Goal: Task Accomplishment & Management: Use online tool/utility

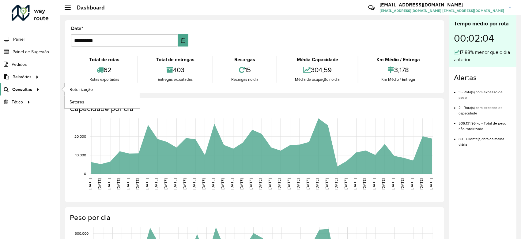
click at [25, 90] on span "Consultas" at bounding box center [22, 89] width 20 height 6
click at [88, 90] on span "Roteirização" at bounding box center [81, 89] width 25 height 6
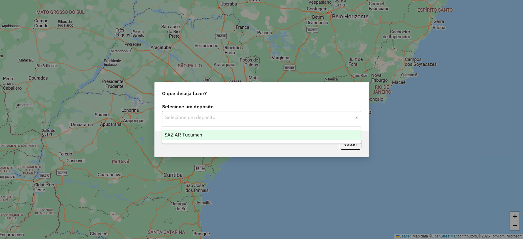
click at [212, 116] on input "text" at bounding box center [255, 117] width 181 height 7
click at [214, 137] on div "SAZ AR Tucuman" at bounding box center [261, 135] width 198 height 10
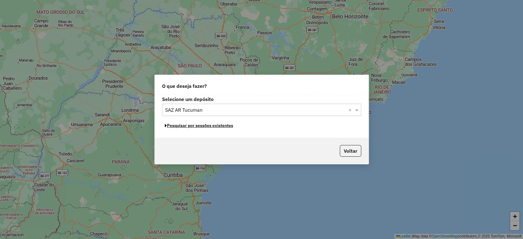
click at [214, 127] on button "Pesquisar por sessões existentes" at bounding box center [199, 125] width 74 height 9
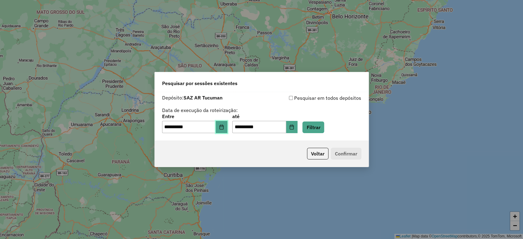
click at [224, 125] on icon "Choose Date" at bounding box center [221, 127] width 5 height 5
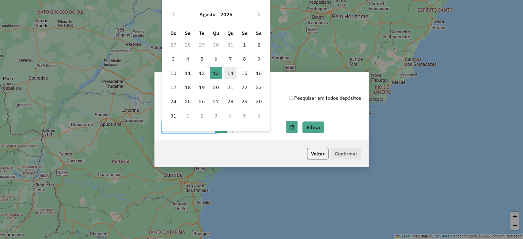
click at [229, 73] on span "14" at bounding box center [230, 73] width 12 height 12
type input "**********"
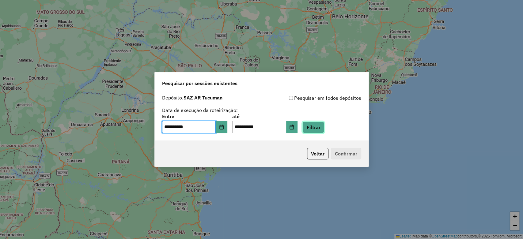
click at [318, 126] on button "Filtrar" at bounding box center [313, 128] width 22 height 12
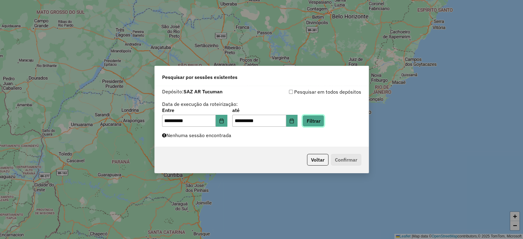
click at [324, 119] on button "Filtrar" at bounding box center [313, 121] width 22 height 12
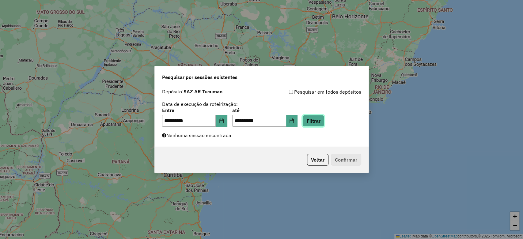
click at [324, 119] on button "Filtrar" at bounding box center [313, 121] width 22 height 12
click at [334, 118] on div "**********" at bounding box center [261, 117] width 199 height 19
click at [324, 119] on button "Filtrar" at bounding box center [313, 121] width 22 height 12
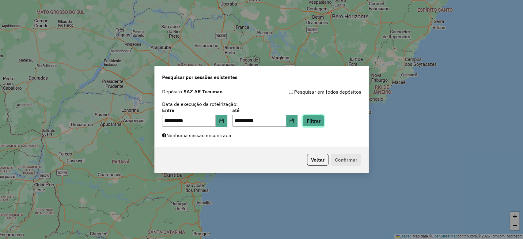
click at [324, 119] on button "Filtrar" at bounding box center [313, 121] width 22 height 12
click at [324, 122] on button "Filtrar" at bounding box center [313, 121] width 22 height 12
click at [322, 123] on button "Filtrar" at bounding box center [313, 121] width 22 height 12
click at [324, 119] on button "Filtrar" at bounding box center [313, 121] width 22 height 12
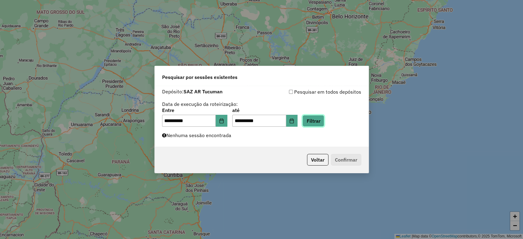
click at [324, 119] on button "Filtrar" at bounding box center [313, 121] width 22 height 12
click at [343, 149] on div "Voltar Confirmar" at bounding box center [262, 160] width 214 height 26
click at [324, 123] on button "Filtrar" at bounding box center [313, 121] width 22 height 12
click at [324, 124] on button "Filtrar" at bounding box center [313, 121] width 22 height 12
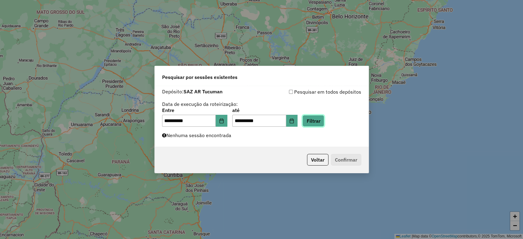
click at [324, 124] on button "Filtrar" at bounding box center [313, 121] width 22 height 12
click at [323, 120] on button "Filtrar" at bounding box center [313, 121] width 22 height 12
click at [322, 117] on button "Filtrar" at bounding box center [313, 121] width 22 height 12
click at [324, 121] on button "Filtrar" at bounding box center [313, 121] width 22 height 12
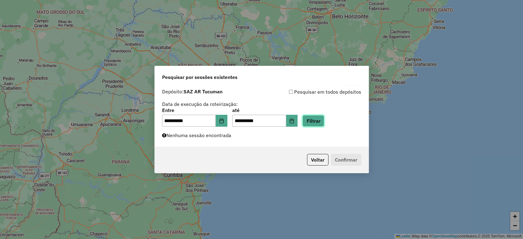
click at [324, 121] on button "Filtrar" at bounding box center [313, 121] width 22 height 12
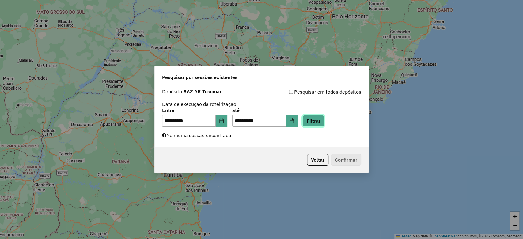
click at [324, 118] on button "Filtrar" at bounding box center [313, 121] width 22 height 12
click at [333, 119] on div "**********" at bounding box center [261, 117] width 199 height 19
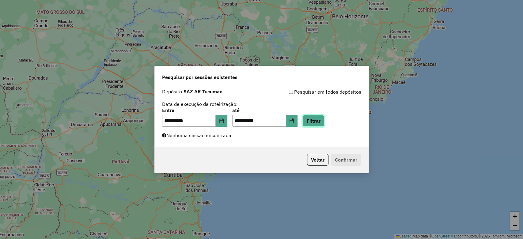
click at [316, 122] on button "Filtrar" at bounding box center [313, 121] width 22 height 12
click at [318, 122] on button "Filtrar" at bounding box center [313, 121] width 22 height 12
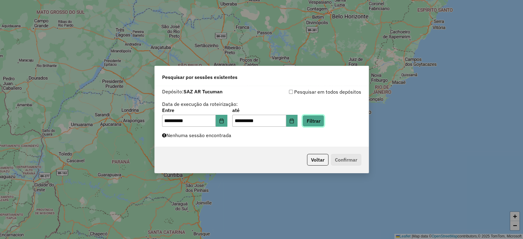
click at [318, 122] on button "Filtrar" at bounding box center [313, 121] width 22 height 12
click at [323, 119] on button "Filtrar" at bounding box center [313, 121] width 22 height 12
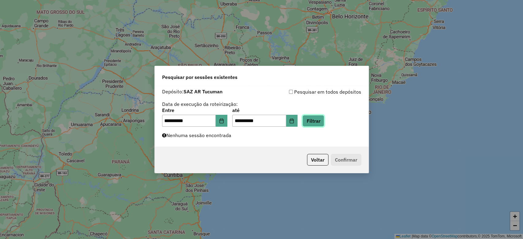
click at [323, 119] on button "Filtrar" at bounding box center [313, 121] width 22 height 12
click at [324, 121] on button "Filtrar" at bounding box center [313, 121] width 22 height 12
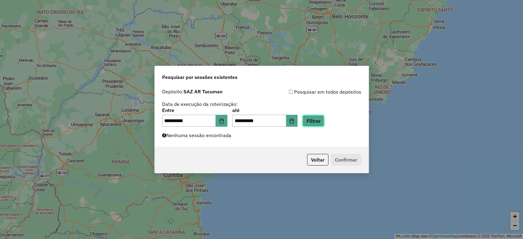
click at [324, 121] on button "Filtrar" at bounding box center [313, 121] width 22 height 12
click at [324, 122] on button "Filtrar" at bounding box center [313, 121] width 22 height 12
click at [320, 118] on button "Filtrar" at bounding box center [313, 121] width 22 height 12
click at [322, 119] on button "Filtrar" at bounding box center [313, 121] width 22 height 12
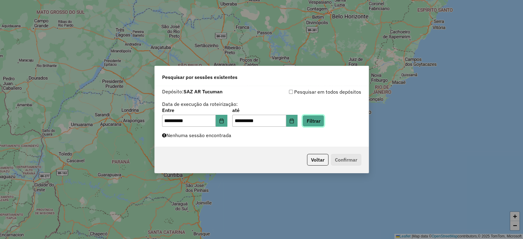
click at [322, 119] on button "Filtrar" at bounding box center [313, 121] width 22 height 12
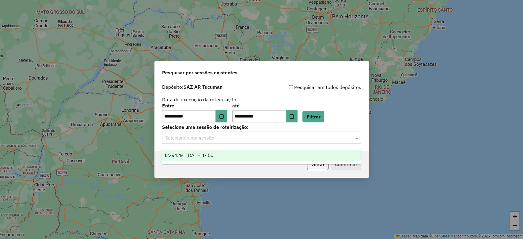
click at [227, 139] on input "text" at bounding box center [255, 137] width 181 height 7
click at [225, 154] on div "1229429 - 14/08/2025 17:50" at bounding box center [261, 155] width 198 height 10
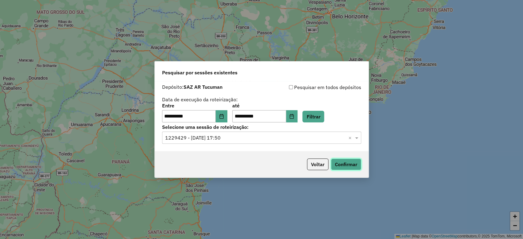
click at [349, 163] on button "Confirmar" at bounding box center [346, 165] width 30 height 12
click at [323, 116] on button "Filtrar" at bounding box center [313, 117] width 22 height 12
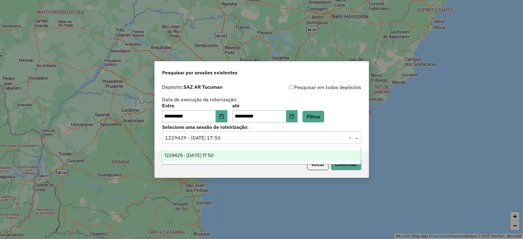
click at [246, 137] on input "text" at bounding box center [255, 137] width 181 height 7
click at [235, 154] on div "1229429 - 14/08/2025 17:50" at bounding box center [261, 155] width 198 height 10
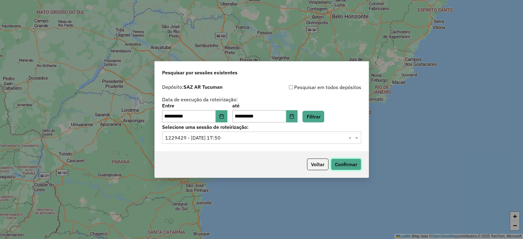
click at [350, 166] on button "Confirmar" at bounding box center [346, 165] width 30 height 12
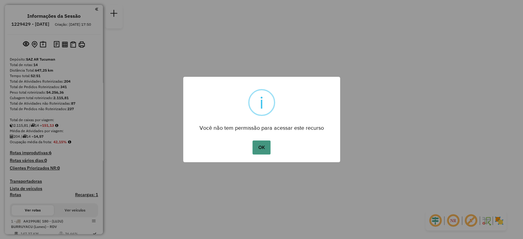
click at [257, 152] on button "OK" at bounding box center [261, 148] width 18 height 14
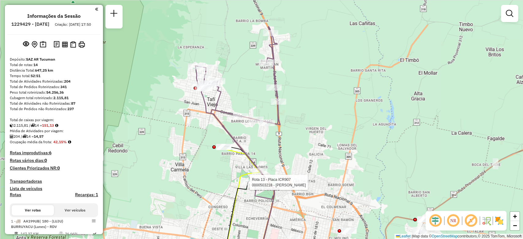
select select "**********"
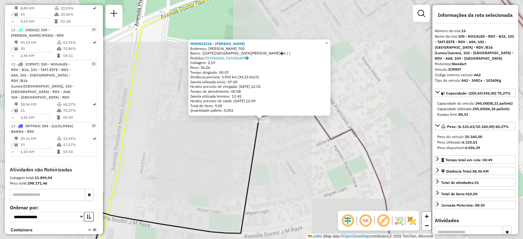
scroll to position [624, 0]
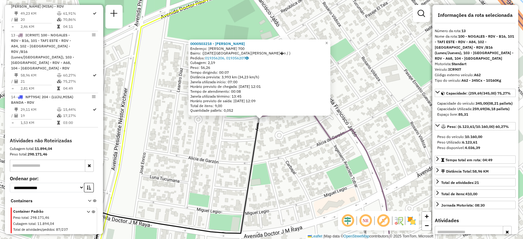
click at [217, 167] on div "0000503218 - [PERSON_NAME]: [PERSON_NAME] 700 Bairro: ([DATE][GEOGRAPHIC_DATA]�…" at bounding box center [261, 119] width 523 height 239
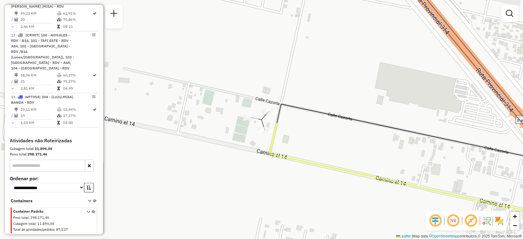
click at [245, 137] on div "Janela de atendimento Grade de atendimento Capacidade Transportadoras Veículos …" at bounding box center [261, 119] width 523 height 239
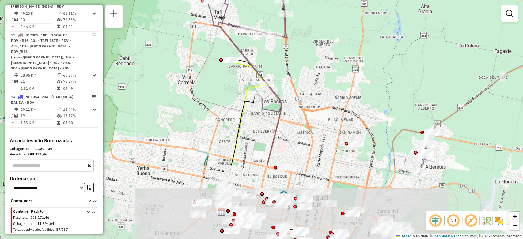
drag, startPoint x: 233, startPoint y: 163, endPoint x: 205, endPoint y: 66, distance: 101.5
click at [205, 66] on div "Janela de atendimento Grade de atendimento Capacidade Transportadoras Veículos …" at bounding box center [261, 119] width 523 height 239
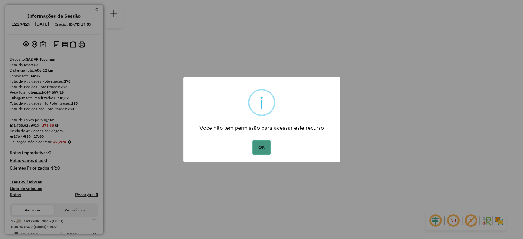
click at [262, 146] on button "OK" at bounding box center [261, 148] width 18 height 14
click at [259, 148] on button "OK" at bounding box center [261, 148] width 18 height 14
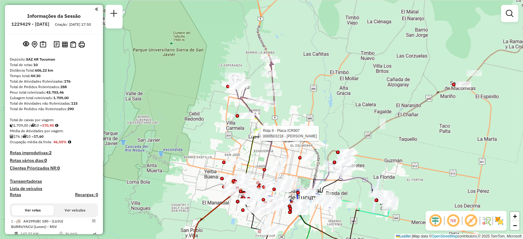
click at [255, 137] on div at bounding box center [258, 133] width 15 height 6
select select "**********"
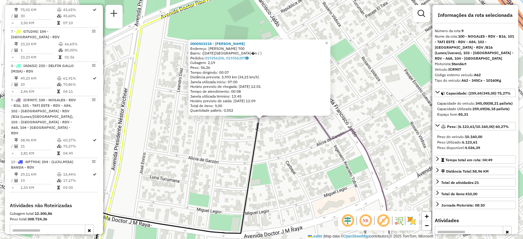
scroll to position [503, 0]
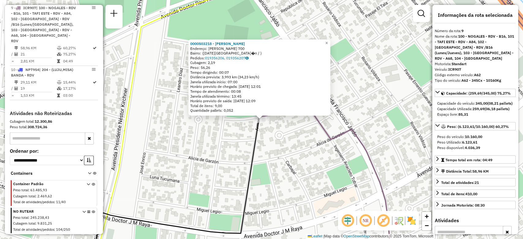
click at [242, 136] on div "0000503218 - Romano Maria Endereço: ARMANDO BURGOS 700 Bairro: (San Miguel de T…" at bounding box center [261, 119] width 523 height 239
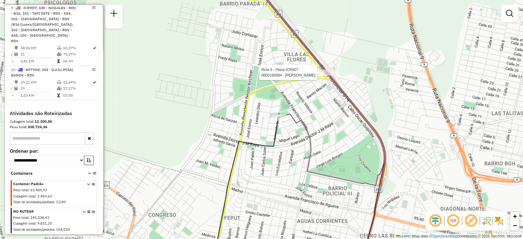
select select "**********"
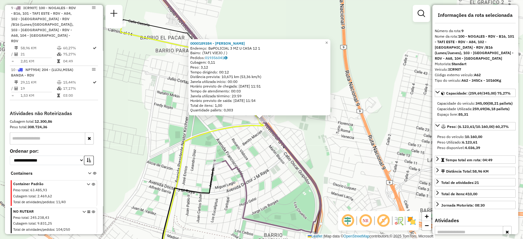
click at [257, 146] on div "0000189384 - FIGUEROA ROSARIO Endereço: BøPOLICIAL 3 MZ U CASA 12 1 Bairro: (TA…" at bounding box center [261, 119] width 523 height 239
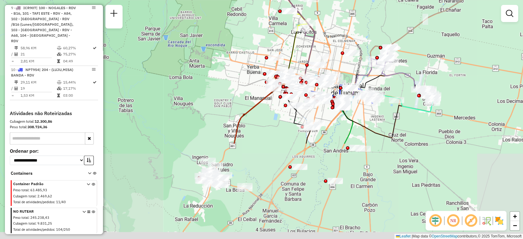
drag, startPoint x: 249, startPoint y: 162, endPoint x: 298, endPoint y: 42, distance: 129.9
click at [298, 42] on div "Janela de atendimento Grade de atendimento Capacidade Transportadoras Veículos …" at bounding box center [261, 119] width 523 height 239
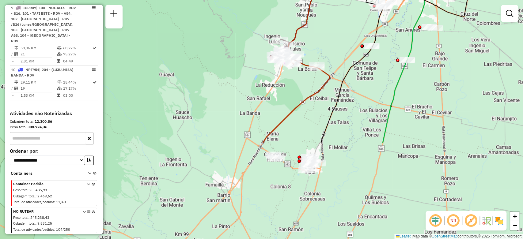
drag, startPoint x: 253, startPoint y: 164, endPoint x: 313, endPoint y: 73, distance: 109.2
click at [324, 44] on div "Rota 9 - Placa ICR907 0000189384 - FIGUEROA ROSARIO Rota 9 - Placa ICR907 00005…" at bounding box center [261, 119] width 523 height 239
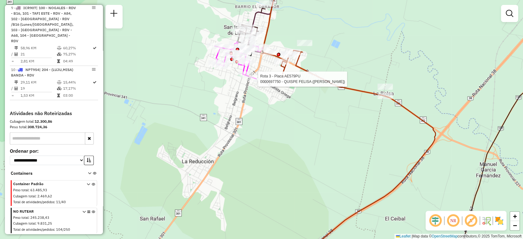
select select "**********"
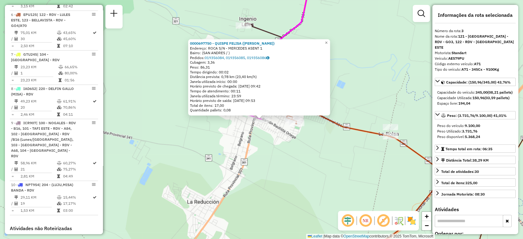
scroll to position [286, 0]
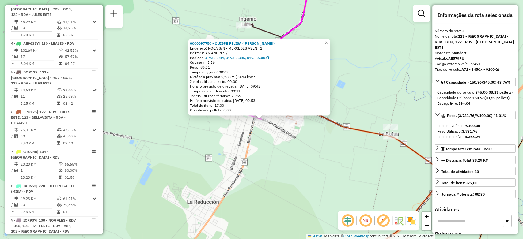
click at [240, 129] on div "0000697750 - QUISPE FELISA (CONDORI ROMINA) Endereço: ROCA S/N - MERCEDES ASENT…" at bounding box center [261, 119] width 523 height 239
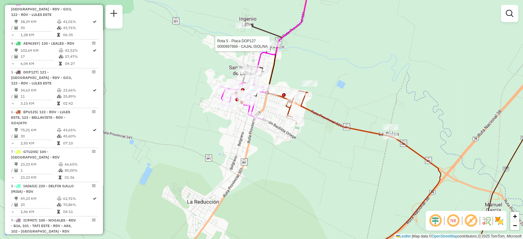
select select "**********"
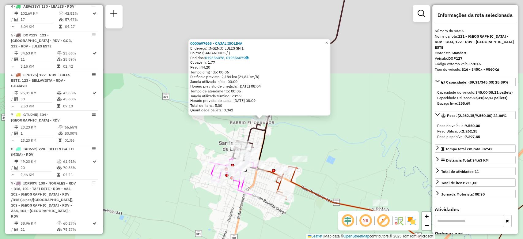
scroll to position [360, 0]
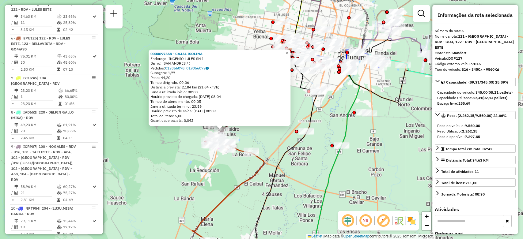
click at [357, 134] on div "0000697668 - CAJAL ISOLINA Endereço: INGENIO LULES SN 1 Bairro: (SAN ANDRES / )…" at bounding box center [261, 119] width 523 height 239
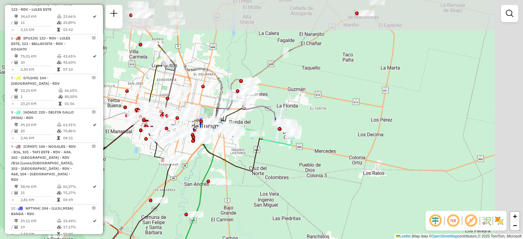
drag, startPoint x: 463, startPoint y: 121, endPoint x: 317, endPoint y: 190, distance: 161.2
click at [317, 190] on div "Janela de atendimento Grade de atendimento Capacidade Transportadoras Veículos …" at bounding box center [261, 119] width 523 height 239
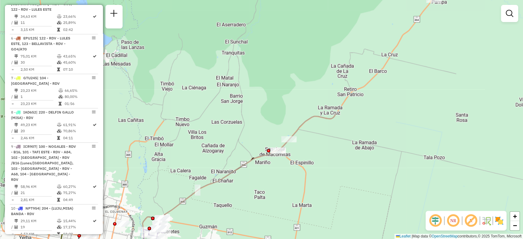
drag, startPoint x: 385, startPoint y: 74, endPoint x: 299, endPoint y: 203, distance: 154.9
click at [299, 205] on div "Janela de atendimento Grade de atendimento Capacidade Transportadoras Veículos …" at bounding box center [261, 119] width 523 height 239
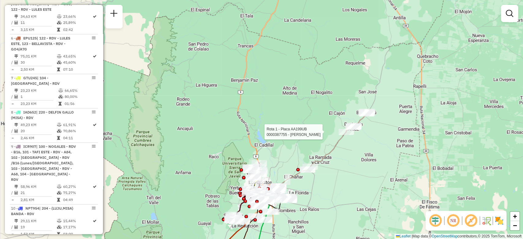
select select "**********"
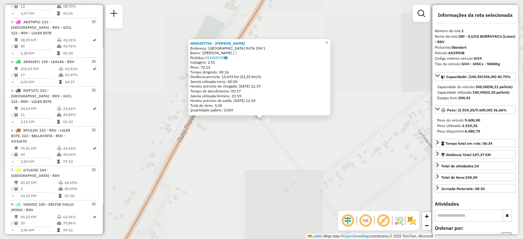
scroll to position [218, 0]
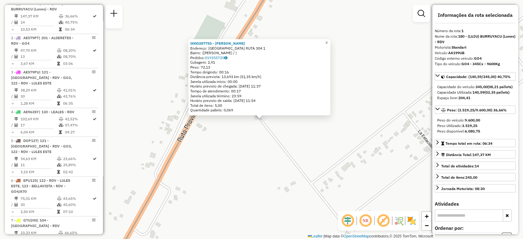
click at [271, 150] on div "0000387755 - BARRERA MARIA MERCEDES Endereço: TARUCA PAMPA RUTA 304 1 Bairro: (…" at bounding box center [261, 119] width 523 height 239
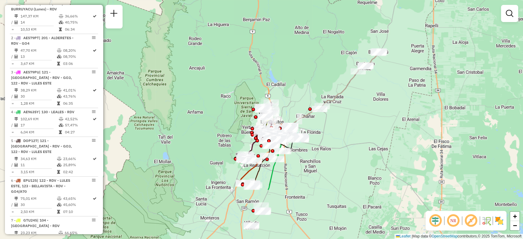
drag, startPoint x: 258, startPoint y: 208, endPoint x: 339, endPoint y: 135, distance: 109.0
click at [339, 135] on div "Janela de atendimento Grade de atendimento Capacidade Transportadoras Veículos …" at bounding box center [261, 119] width 523 height 239
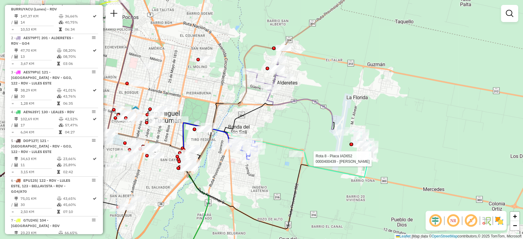
select select "**********"
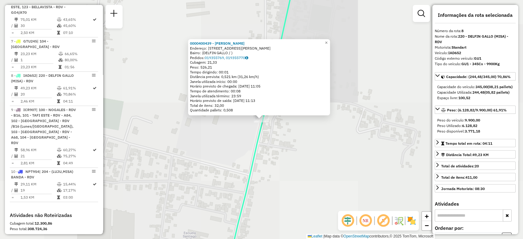
scroll to position [474, 0]
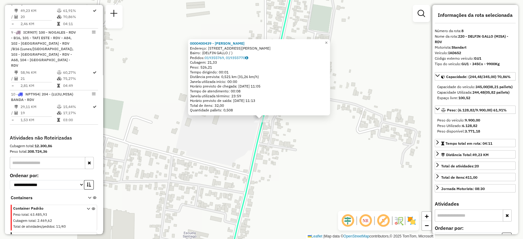
click at [176, 33] on div "0000400439 - PAEZ VANESA Endereço: AVDA SANTIAGO GALLO 160 Bairro: (DELFIN GALL…" at bounding box center [261, 119] width 523 height 239
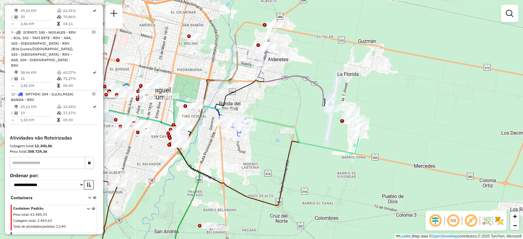
drag, startPoint x: 173, startPoint y: 70, endPoint x: 327, endPoint y: 128, distance: 164.1
click at [327, 128] on div "Janela de atendimento Grade de atendimento Capacidade Transportadoras Veículos …" at bounding box center [261, 119] width 523 height 239
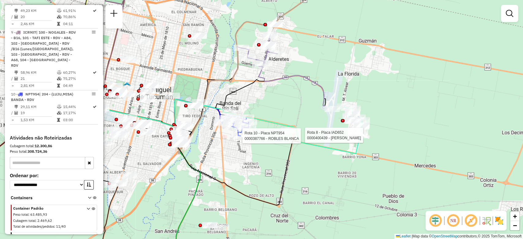
click at [242, 139] on div at bounding box center [240, 136] width 15 height 6
select select "**********"
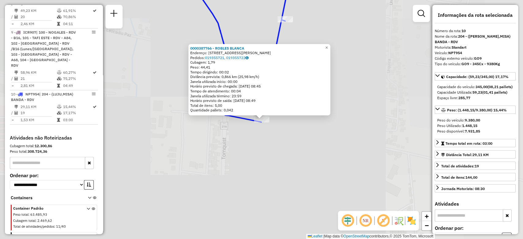
scroll to position [503, 0]
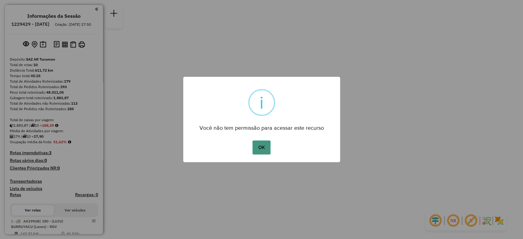
click at [262, 147] on button "OK" at bounding box center [261, 148] width 18 height 14
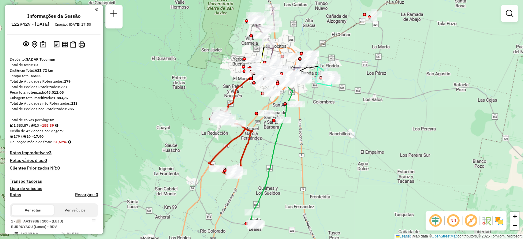
drag, startPoint x: 256, startPoint y: 183, endPoint x: 233, endPoint y: 151, distance: 39.1
click at [255, 142] on div "Janela de atendimento Grade de atendimento Capacidade Transportadoras Veículos …" at bounding box center [261, 119] width 523 height 239
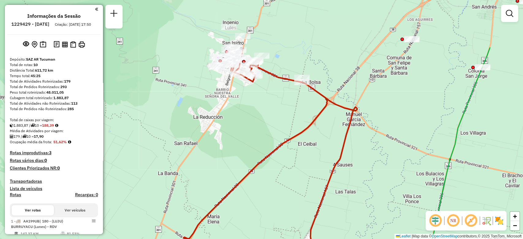
drag, startPoint x: 235, startPoint y: 59, endPoint x: 267, endPoint y: 131, distance: 78.1
click at [267, 131] on div "Janela de atendimento Grade de atendimento Capacidade Transportadoras Veículos …" at bounding box center [261, 119] width 523 height 239
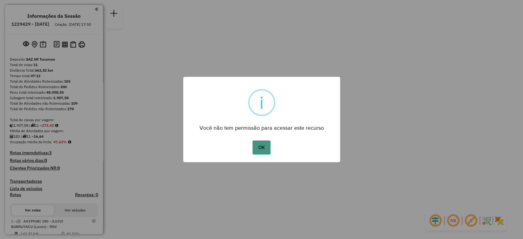
click at [261, 144] on button "OK" at bounding box center [261, 148] width 18 height 14
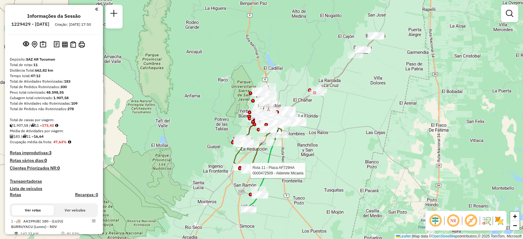
select select "**********"
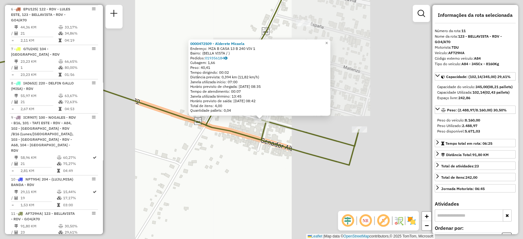
scroll to position [538, 0]
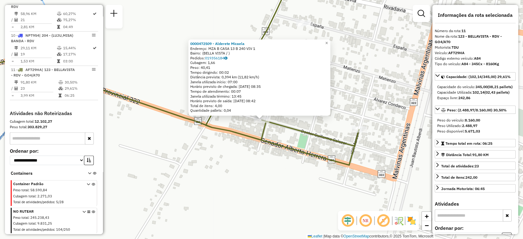
click at [244, 169] on div "0000472509 - Alderete Micaela Endereço: MZA B CASA 13 B 240 VIV 1 Bairro: (BELL…" at bounding box center [261, 119] width 523 height 239
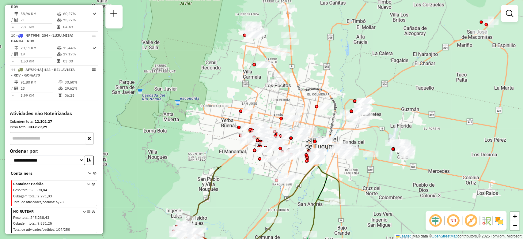
drag, startPoint x: 272, startPoint y: 37, endPoint x: 238, endPoint y: 228, distance: 194.6
click at [238, 228] on div "Janela de atendimento Grade de atendimento Capacidade Transportadoras Veículos …" at bounding box center [261, 119] width 523 height 239
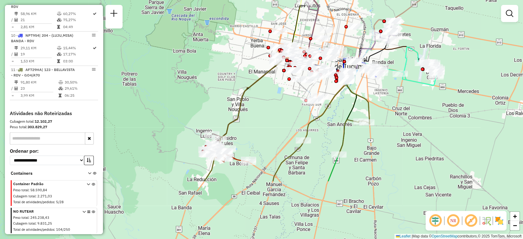
drag, startPoint x: 234, startPoint y: 178, endPoint x: 264, endPoint y: 96, distance: 87.0
click at [264, 96] on div "Janela de atendimento Grade de atendimento Capacidade Transportadoras Veículos …" at bounding box center [261, 119] width 523 height 239
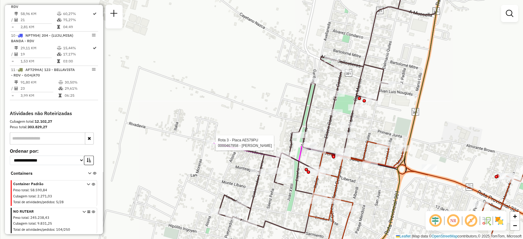
select select "**********"
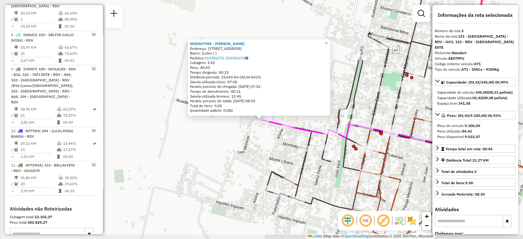
scroll to position [286, 0]
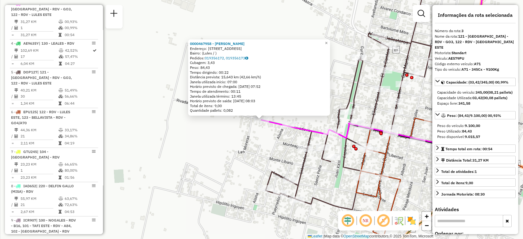
click at [225, 140] on div "0000467958 - Gimenez Hugo Endereço: Rivadavia 396 Bairro: (Lules / ) Pedidos: 0…" at bounding box center [261, 119] width 523 height 239
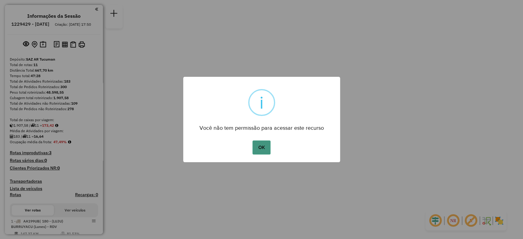
click at [258, 144] on button "OK" at bounding box center [261, 148] width 18 height 14
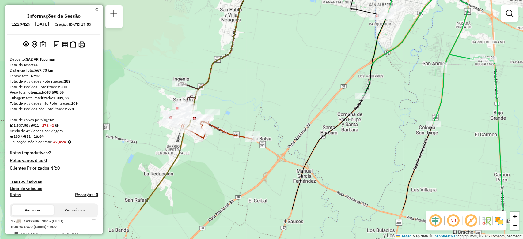
drag, startPoint x: 227, startPoint y: 143, endPoint x: 269, endPoint y: 89, distance: 68.4
click at [269, 89] on div "Janela de atendimento Grade de atendimento Capacidade Transportadoras Veículos …" at bounding box center [261, 119] width 523 height 239
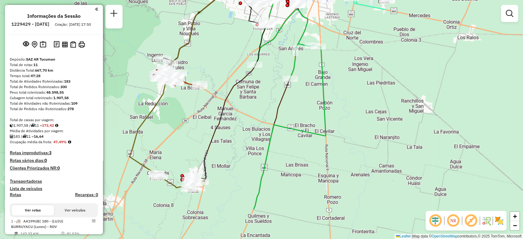
drag, startPoint x: 392, startPoint y: 120, endPoint x: 202, endPoint y: 66, distance: 197.3
click at [202, 66] on div "Janela de atendimento Grade de atendimento Capacidade Transportadoras Veículos …" at bounding box center [261, 119] width 523 height 239
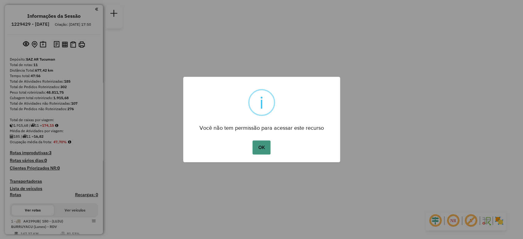
click at [265, 145] on button "OK" at bounding box center [261, 148] width 18 height 14
click at [267, 148] on button "OK" at bounding box center [261, 148] width 18 height 14
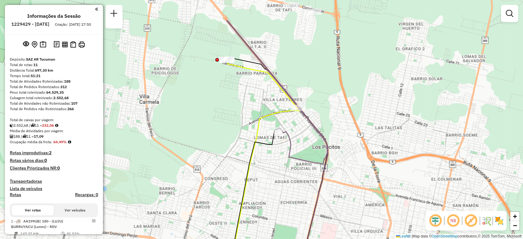
drag, startPoint x: 284, startPoint y: 59, endPoint x: 290, endPoint y: 103, distance: 44.5
click at [290, 103] on icon at bounding box center [276, 92] width 101 height 144
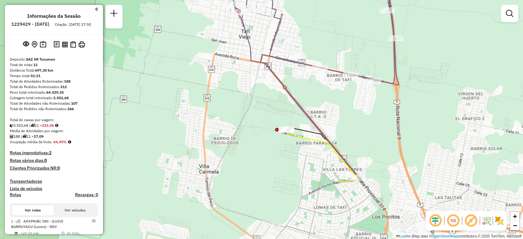
drag, startPoint x: 339, startPoint y: 194, endPoint x: 325, endPoint y: 114, distance: 82.0
click at [325, 114] on div "Janela de atendimento Grade de atendimento Capacidade Transportadoras Veículos …" at bounding box center [261, 119] width 523 height 239
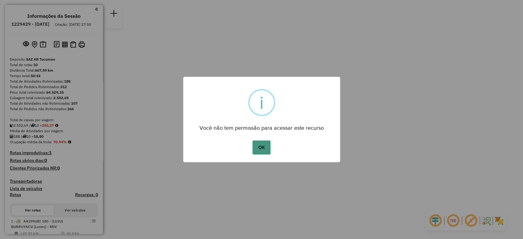
click at [262, 146] on button "OK" at bounding box center [261, 148] width 18 height 14
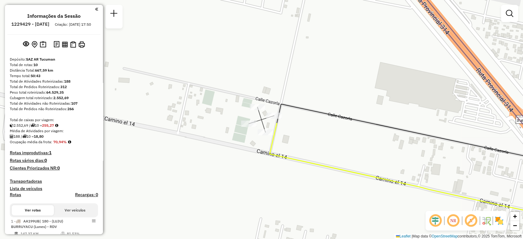
click at [171, 88] on div "Janela de atendimento Grade de atendimento Capacidade Transportadoras Veículos …" at bounding box center [261, 119] width 523 height 239
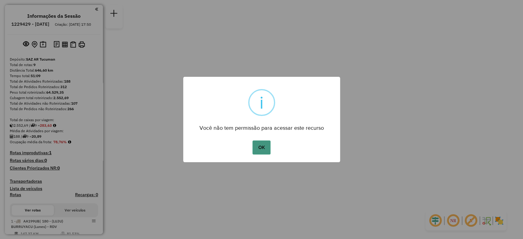
click at [257, 144] on button "OK" at bounding box center [261, 148] width 18 height 14
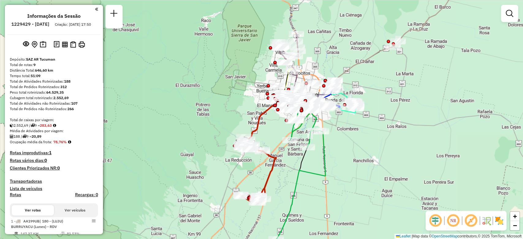
click at [309, 169] on icon at bounding box center [297, 188] width 56 height 150
select select "**********"
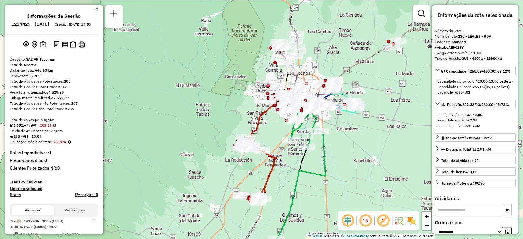
scroll to position [286, 0]
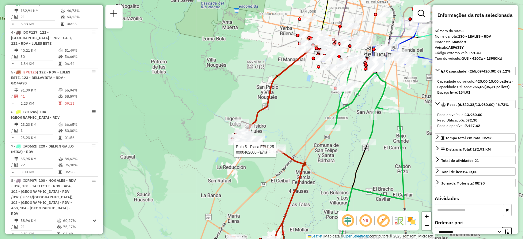
click at [274, 153] on div at bounding box center [277, 150] width 15 height 6
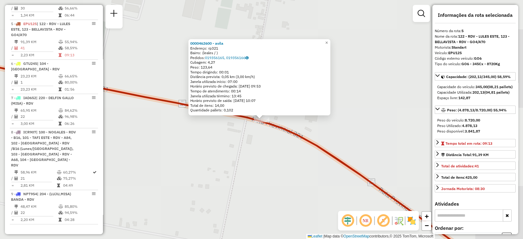
scroll to position [360, 0]
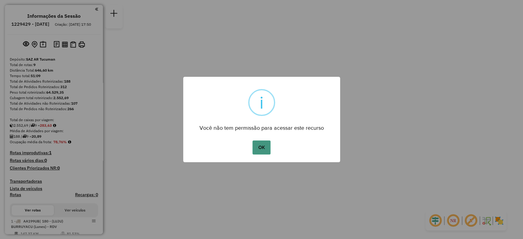
click at [259, 146] on button "OK" at bounding box center [261, 148] width 18 height 14
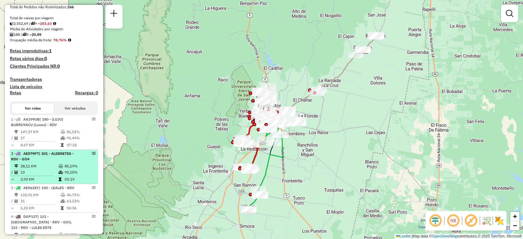
scroll to position [170, 0]
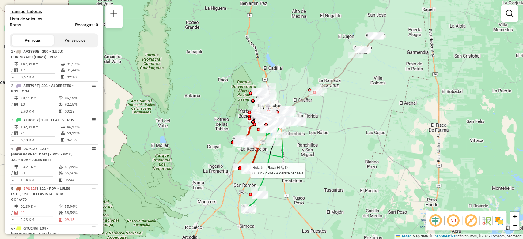
select select "**********"
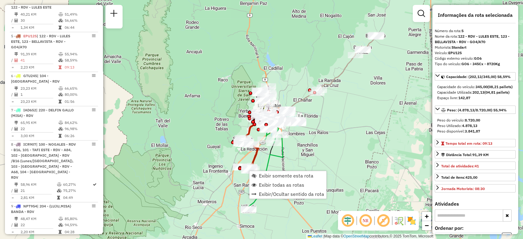
scroll to position [360, 0]
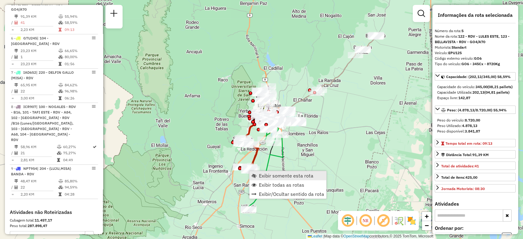
click at [259, 174] on span "Exibir somente esta rota" at bounding box center [286, 175] width 54 height 5
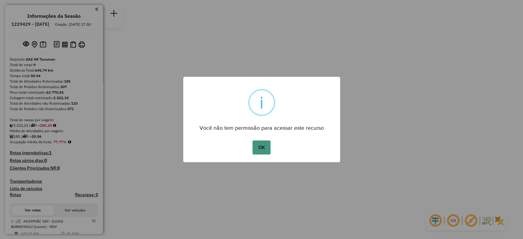
click at [257, 145] on button "OK" at bounding box center [261, 148] width 18 height 14
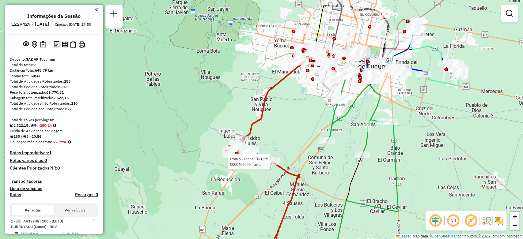
select select "**********"
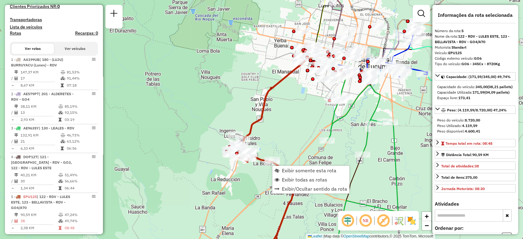
scroll to position [360, 0]
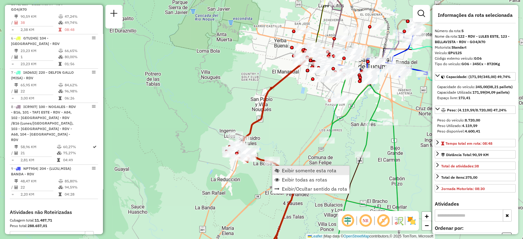
click at [287, 170] on span "Exibir somente esta rota" at bounding box center [309, 170] width 54 height 5
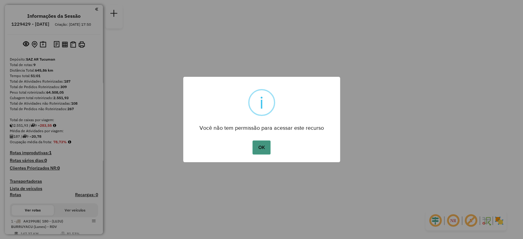
click at [261, 145] on button "OK" at bounding box center [261, 148] width 18 height 14
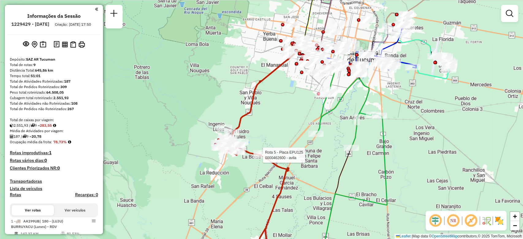
select select "**********"
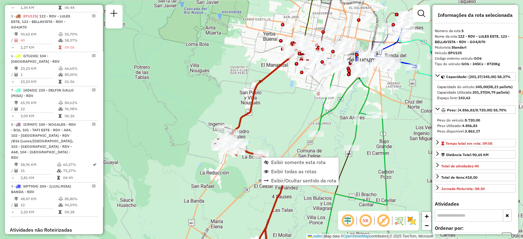
scroll to position [360, 0]
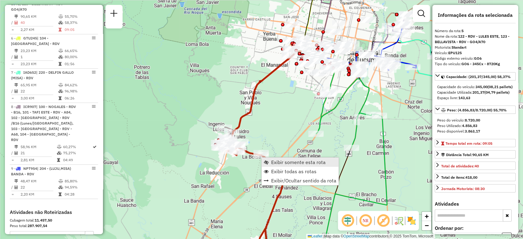
click at [286, 163] on span "Exibir somente esta rota" at bounding box center [298, 162] width 54 height 5
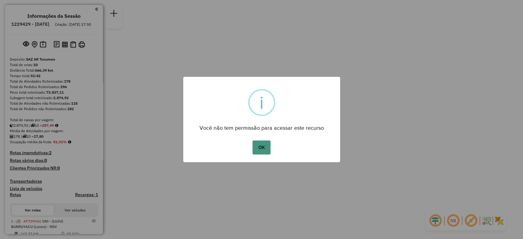
click at [257, 150] on button "OK" at bounding box center [261, 148] width 18 height 14
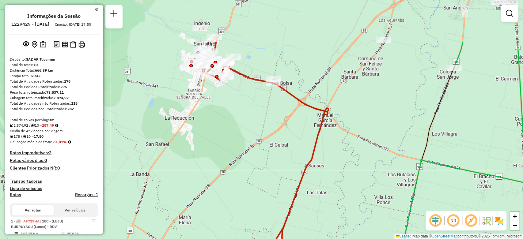
drag, startPoint x: 208, startPoint y: 85, endPoint x: 240, endPoint y: 151, distance: 73.2
click at [240, 151] on div "Janela de atendimento Grade de atendimento Capacidade Transportadoras Veículos …" at bounding box center [261, 119] width 523 height 239
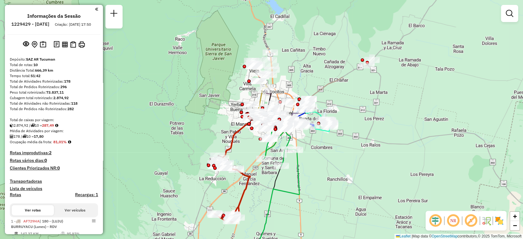
drag, startPoint x: 312, startPoint y: 66, endPoint x: 312, endPoint y: 166, distance: 100.7
click at [312, 166] on div "Janela de atendimento Grade de atendimento Capacidade Transportadoras Veículos …" at bounding box center [261, 119] width 523 height 239
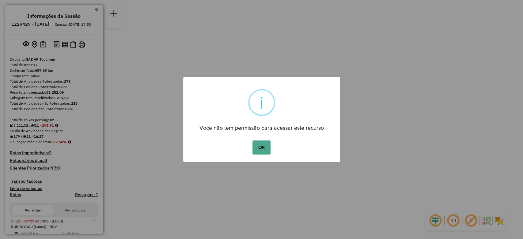
click at [260, 154] on div "OK No Cancel" at bounding box center [261, 147] width 157 height 17
click at [260, 151] on button "OK" at bounding box center [261, 148] width 18 height 14
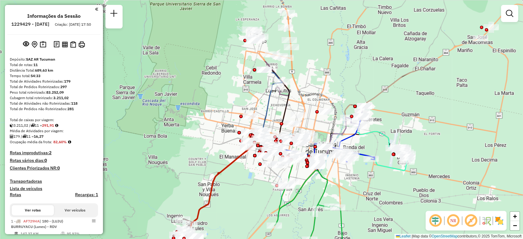
drag, startPoint x: 423, startPoint y: 46, endPoint x: 386, endPoint y: 123, distance: 86.0
click at [386, 123] on div "Janela de atendimento Grade de atendimento Capacidade Transportadoras Veículos …" at bounding box center [261, 119] width 523 height 239
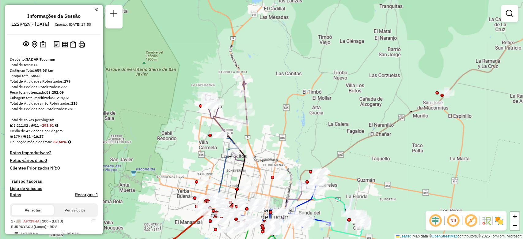
drag, startPoint x: 433, startPoint y: 48, endPoint x: 388, endPoint y: 114, distance: 79.3
click at [388, 114] on div "Janela de atendimento Grade de atendimento Capacidade Transportadoras Veículos …" at bounding box center [261, 119] width 523 height 239
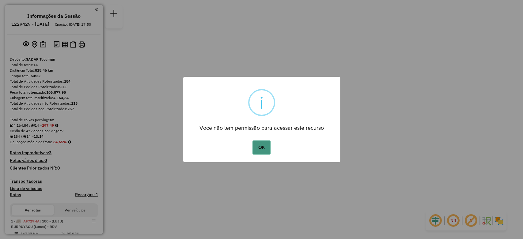
click at [264, 151] on button "OK" at bounding box center [261, 148] width 18 height 14
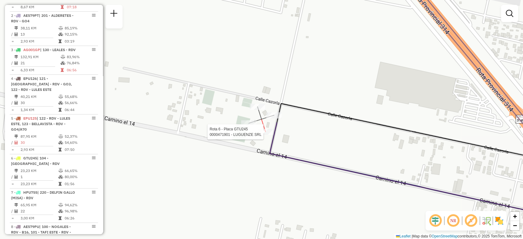
select select "**********"
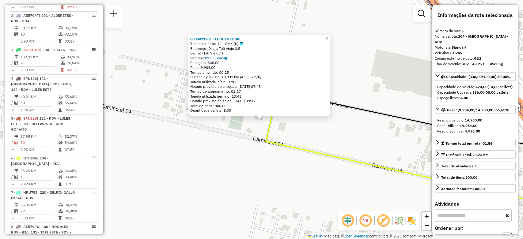
scroll to position [400, 0]
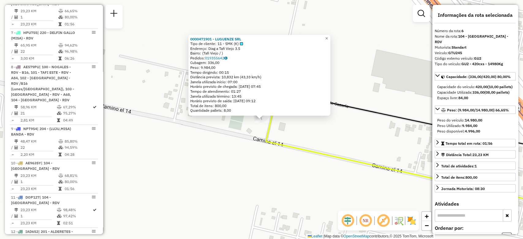
click at [249, 131] on div "0000471901 - LUGUENZE SRL Tipo de cliente: 11 - SMK (K) Endereço: Diag a Tafi V…" at bounding box center [261, 119] width 523 height 239
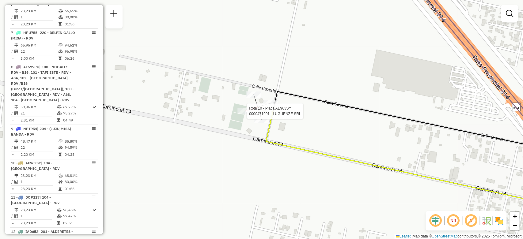
select select "**********"
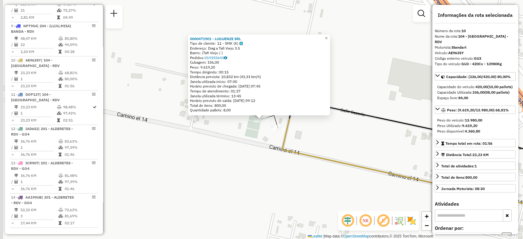
scroll to position [559, 0]
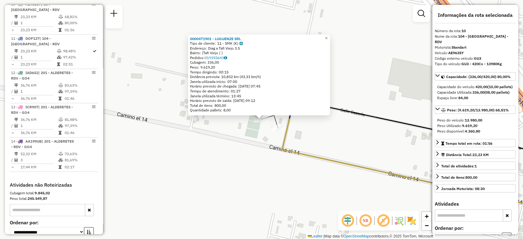
click at [235, 127] on div "0000471901 - LUGUENZE SRL Tipo de cliente: 11 - SMK (K) Endereço: Diag a Tafi V…" at bounding box center [261, 119] width 523 height 239
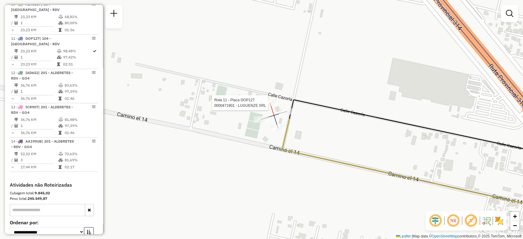
select select "**********"
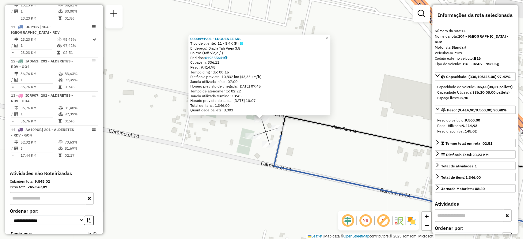
scroll to position [593, 0]
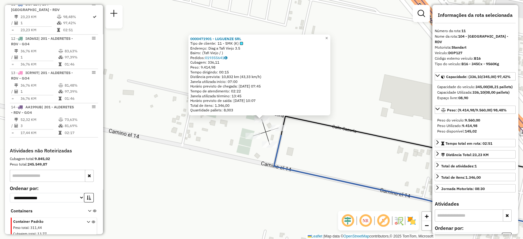
click at [215, 128] on div "0000471901 - LUGUENZE SRL Tipo de cliente: 11 - SMK (K) Endereço: Diag a Tafi V…" at bounding box center [261, 119] width 523 height 239
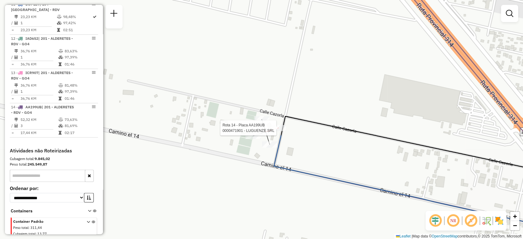
select select "**********"
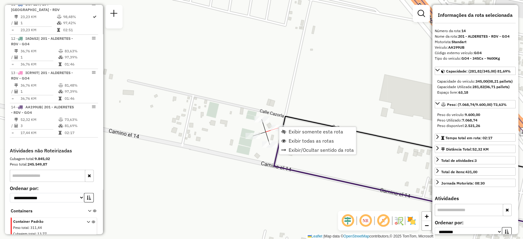
scroll to position [635, 0]
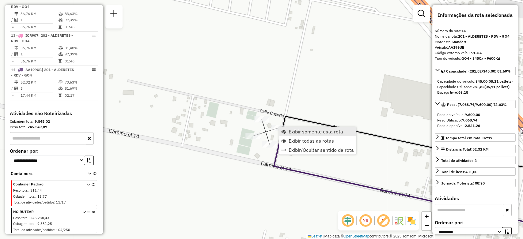
click at [286, 130] on link "Exibir somente esta rota" at bounding box center [317, 131] width 77 height 9
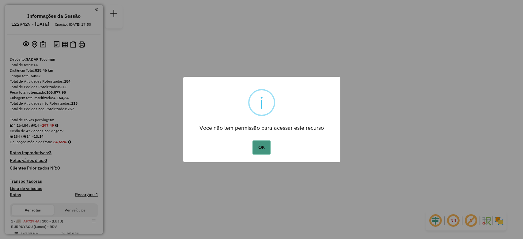
click at [260, 145] on button "OK" at bounding box center [261, 148] width 18 height 14
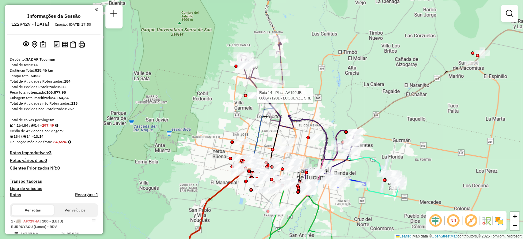
select select "**********"
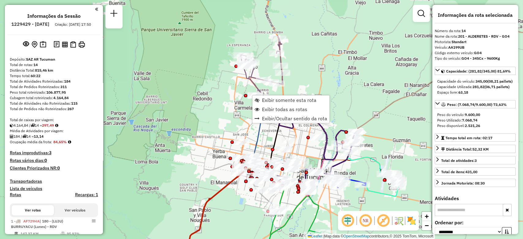
scroll to position [635, 0]
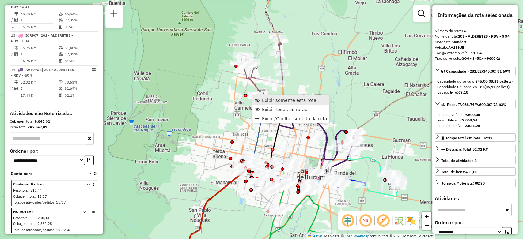
click at [272, 102] on span "Exibir somente esta rota" at bounding box center [289, 100] width 54 height 5
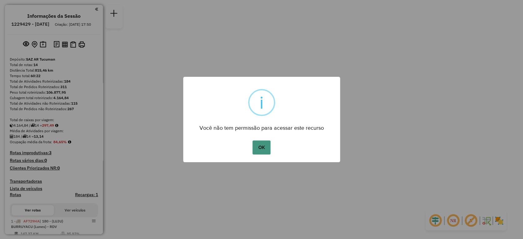
click at [260, 148] on button "OK" at bounding box center [261, 148] width 18 height 14
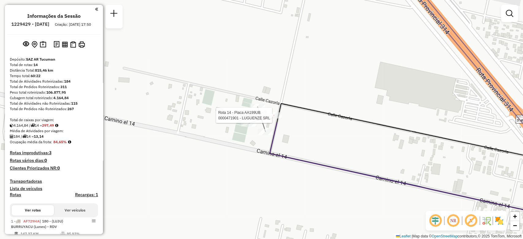
select select "**********"
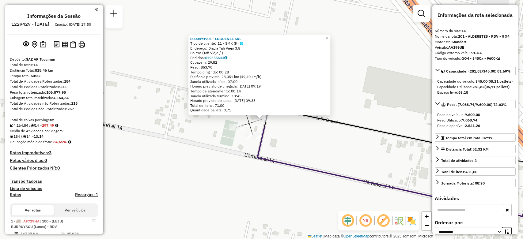
scroll to position [635, 0]
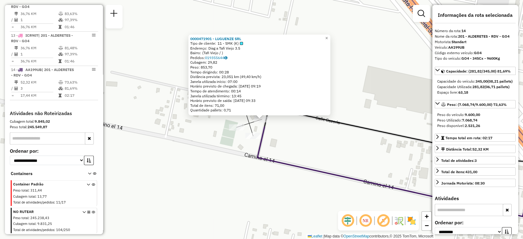
click at [276, 133] on div "0000471901 - LUGUENZE SRL Tipo de cliente: 11 - SMK (K) Endereço: Diag a Tafi V…" at bounding box center [261, 119] width 523 height 239
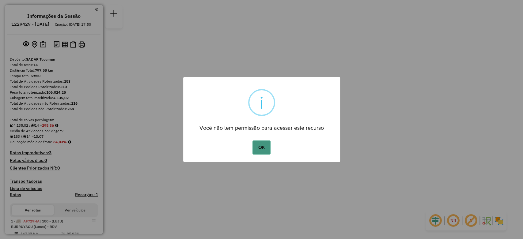
click at [263, 146] on button "OK" at bounding box center [261, 148] width 18 height 14
click at [260, 150] on button "OK" at bounding box center [261, 148] width 18 height 14
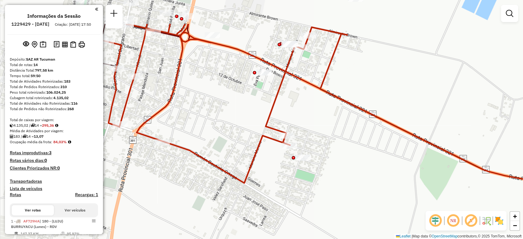
drag, startPoint x: 195, startPoint y: 95, endPoint x: 263, endPoint y: 142, distance: 83.6
click at [263, 142] on icon at bounding box center [350, 113] width 588 height 179
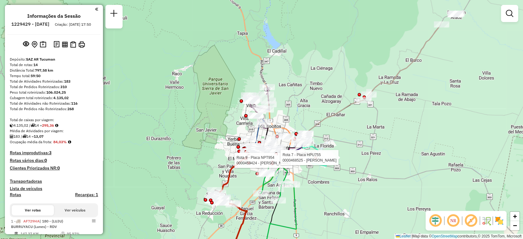
drag, startPoint x: 423, startPoint y: 32, endPoint x: 365, endPoint y: 77, distance: 74.0
click at [365, 77] on div "Rota 9 - Placa NPT954 0000459424 - RAMIREZ PAULO MARTIN Rota 7 - Placa HPU755 0…" at bounding box center [261, 119] width 523 height 239
select select "**********"
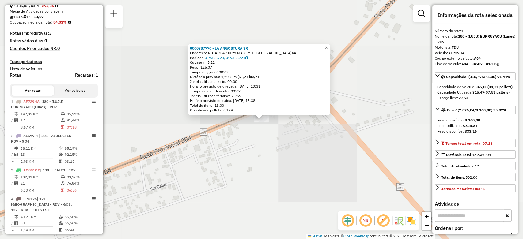
scroll to position [218, 0]
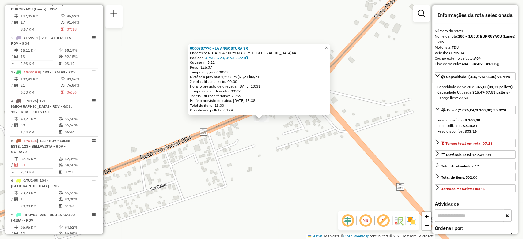
click at [272, 139] on div "0000387770 - LA ANGOSTURA SR Endereço: RUTA 304 KM 27 MACOM 1-EL CHA¥AR Pedidos…" at bounding box center [261, 119] width 523 height 239
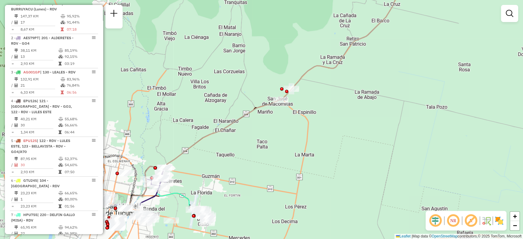
drag, startPoint x: 191, startPoint y: 187, endPoint x: 238, endPoint y: 129, distance: 74.2
click at [238, 129] on div "Janela de atendimento Grade de atendimento Capacidade Transportadoras Veículos …" at bounding box center [261, 119] width 523 height 239
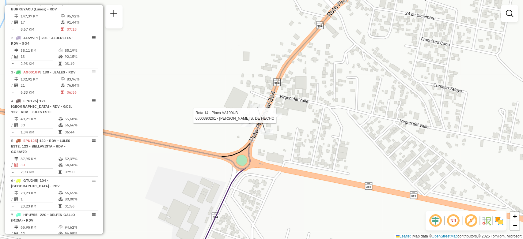
click at [272, 119] on div at bounding box center [273, 116] width 15 height 6
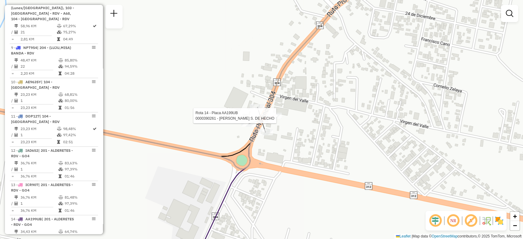
select select "**********"
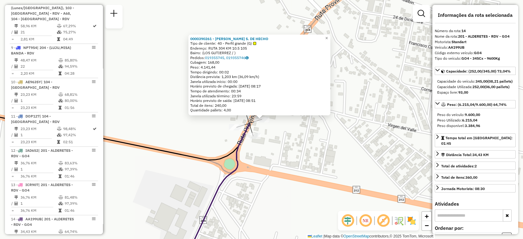
scroll to position [635, 0]
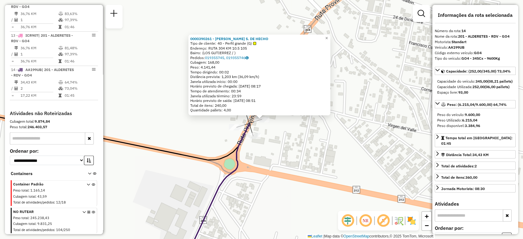
click at [268, 125] on div "0000390261 - MILHEM HNOS S. DE HECHO Tipo de cliente: 40 - Perfil grande (G) En…" at bounding box center [261, 119] width 523 height 239
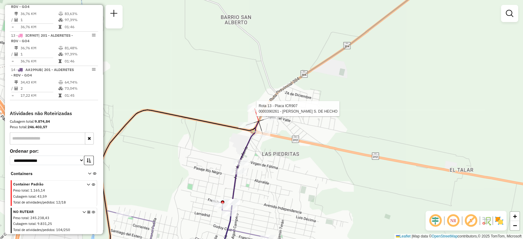
select select "**********"
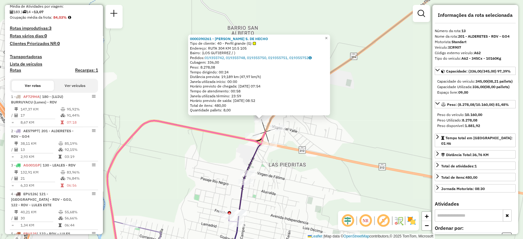
scroll to position [0, 0]
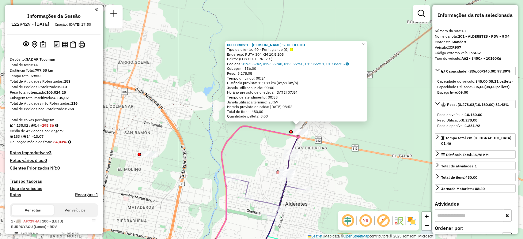
click at [324, 125] on div "0000390261 - MILHEM HNOS S. DE HECHO Tipo de cliente: 40 - Perfil grande (G) En…" at bounding box center [261, 119] width 523 height 239
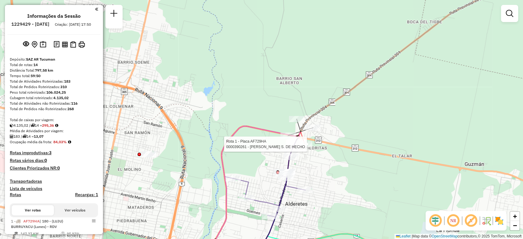
select select "**********"
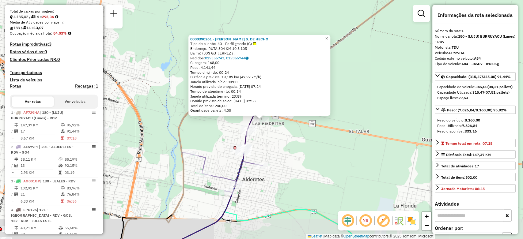
scroll to position [218, 0]
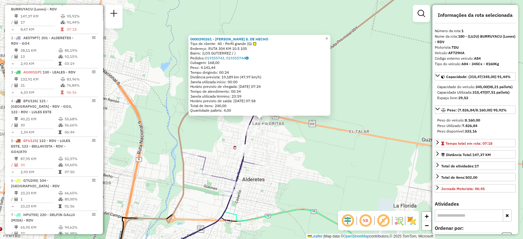
click at [288, 128] on div "0000390261 - MILHEM HNOS S. DE HECHO Tipo de cliente: 40 - Perfil grande (G) En…" at bounding box center [261, 119] width 523 height 239
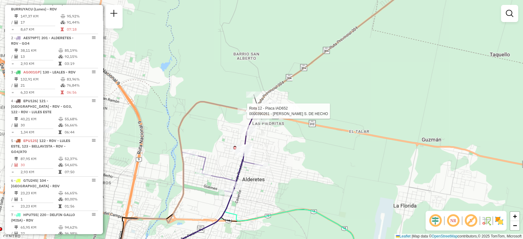
select select "**********"
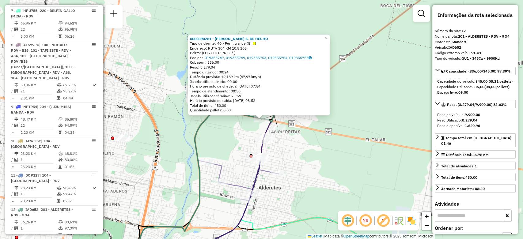
scroll to position [627, 0]
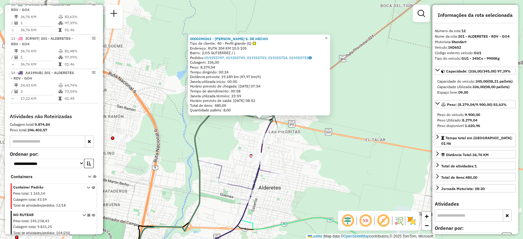
click at [297, 119] on div "0000390261 - MILHEM HNOS S. DE HECHO Tipo de cliente: 40 - Perfil grande (G) En…" at bounding box center [261, 119] width 523 height 239
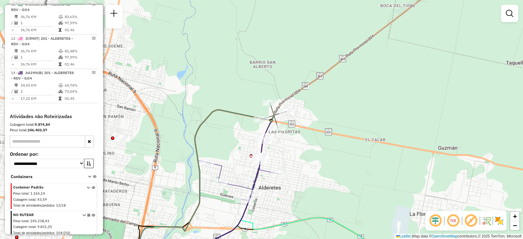
click at [331, 113] on div "Janela de atendimento Grade de atendimento Capacidade Transportadoras Veículos …" at bounding box center [261, 119] width 523 height 239
select select "**********"
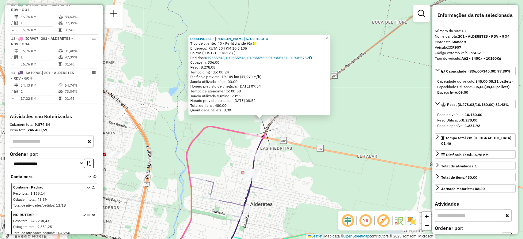
scroll to position [635, 0]
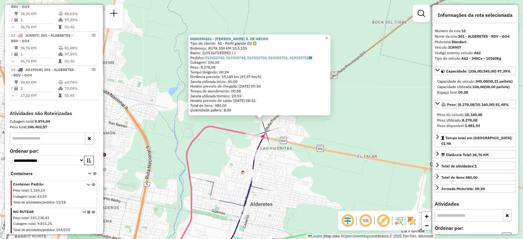
click at [268, 103] on div "Total de itens: 480,00" at bounding box center [259, 105] width 138 height 5
click at [387, 120] on div "0000390261 - MILHEM HNOS S. DE HECHO Tipo de cliente: 40 - Perfil grande (G) En…" at bounding box center [261, 119] width 523 height 239
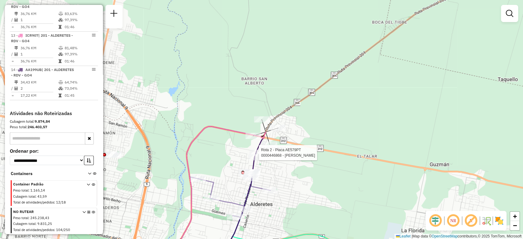
select select "**********"
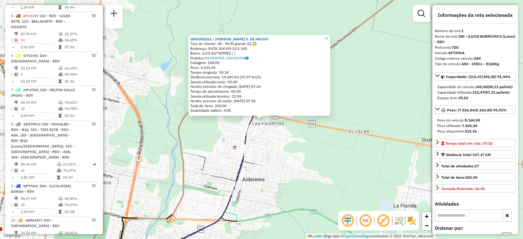
scroll to position [218, 0]
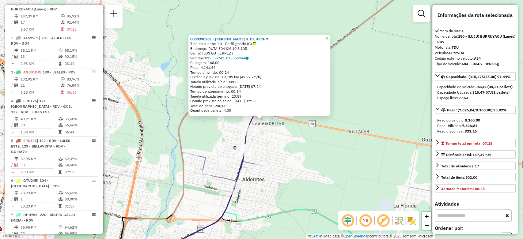
click at [287, 140] on div "0000390261 - MILHEM HNOS S. DE HECHO Tipo de cliente: 40 - Perfil grande (G) En…" at bounding box center [261, 119] width 523 height 239
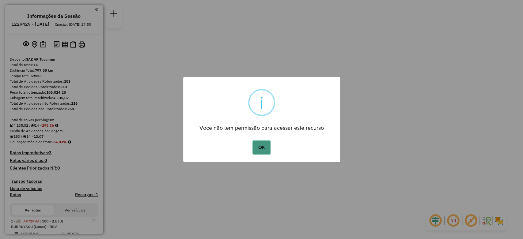
click at [261, 143] on button "OK" at bounding box center [261, 148] width 18 height 14
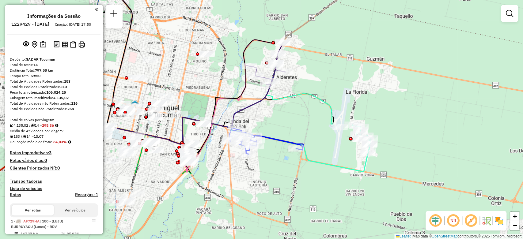
drag, startPoint x: 319, startPoint y: 188, endPoint x: 301, endPoint y: 101, distance: 89.0
click at [301, 99] on div "Janela de atendimento Grade de atendimento Capacidade Transportadoras Veículos …" at bounding box center [261, 119] width 523 height 239
